Goal: Find specific page/section: Find specific page/section

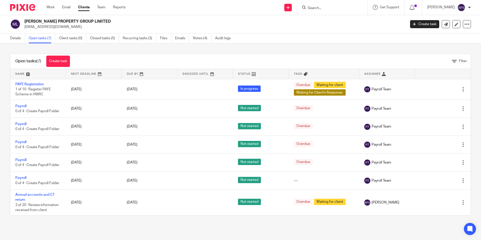
click at [330, 4] on form at bounding box center [334, 7] width 54 height 6
click at [328, 7] on input "Search" at bounding box center [329, 8] width 45 height 5
type input "[PERSON_NAME]"
click at [325, 5] on form at bounding box center [334, 7] width 54 height 6
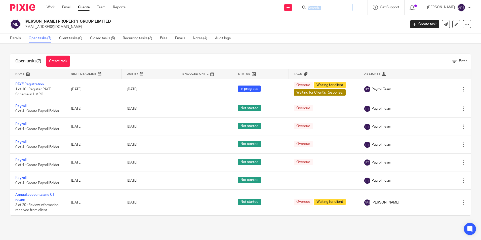
drag, startPoint x: 325, startPoint y: 5, endPoint x: 309, endPoint y: 6, distance: 15.6
click at [309, 6] on form at bounding box center [334, 7] width 54 height 6
click at [311, 9] on input "Search" at bounding box center [329, 8] width 45 height 5
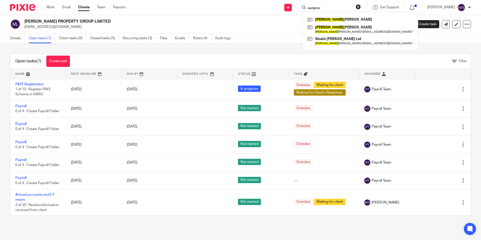
type input "sanjeev"
click at [255, 21] on h2 "[PERSON_NAME] PROPERTY GROUP LIMITED" at bounding box center [175, 21] width 302 height 5
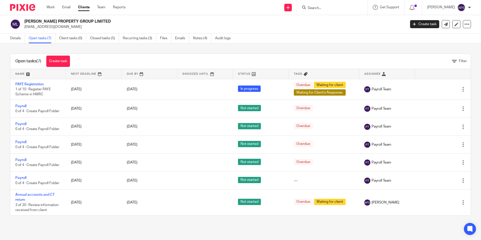
click at [225, 17] on div "[PERSON_NAME] PROPERTY GROUP LIMITED [EMAIL_ADDRESS][DOMAIN_NAME] Create task U…" at bounding box center [240, 24] width 481 height 18
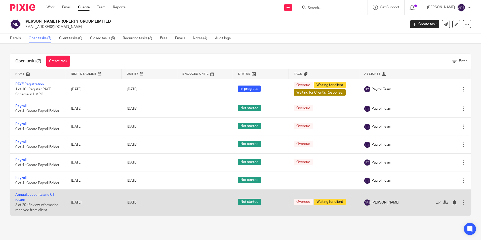
click at [30, 192] on td "Annual accounts and CT return 3 of 20 · Review information received from client" at bounding box center [38, 203] width 56 height 26
click at [30, 193] on link "Annual accounts and CT return" at bounding box center [34, 197] width 39 height 9
